Goal: Information Seeking & Learning: Find specific fact

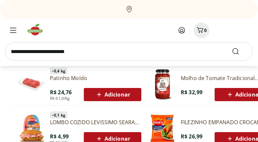
scroll to position [362, 0]
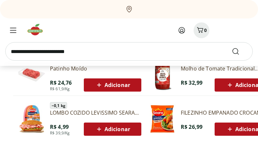
click at [57, 51] on input "search" at bounding box center [129, 51] width 248 height 18
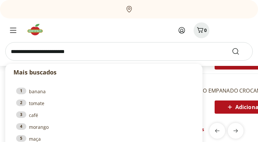
scroll to position [394, 0]
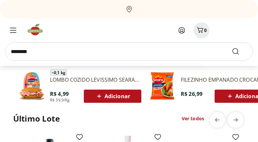
type input "********"
click at [232, 47] on button "Submit Search" at bounding box center [240, 51] width 16 height 8
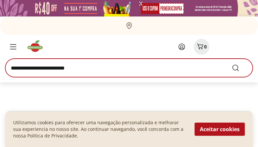
select select "**********"
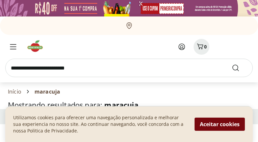
click at [213, 129] on button "Aceitar cookies" at bounding box center [220, 123] width 50 height 13
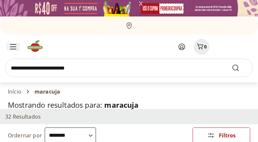
click at [12, 48] on icon "Menu" at bounding box center [13, 46] width 7 height 5
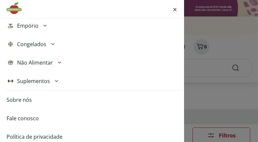
scroll to position [243, 0]
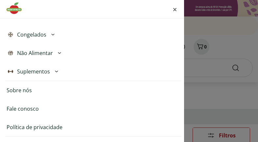
click at [36, 111] on link "Fale conosco" at bounding box center [23, 109] width 32 height 8
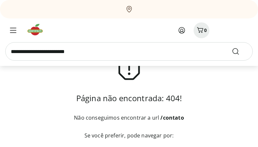
scroll to position [30, 0]
